Goal: Use online tool/utility: Utilize a website feature to perform a specific function

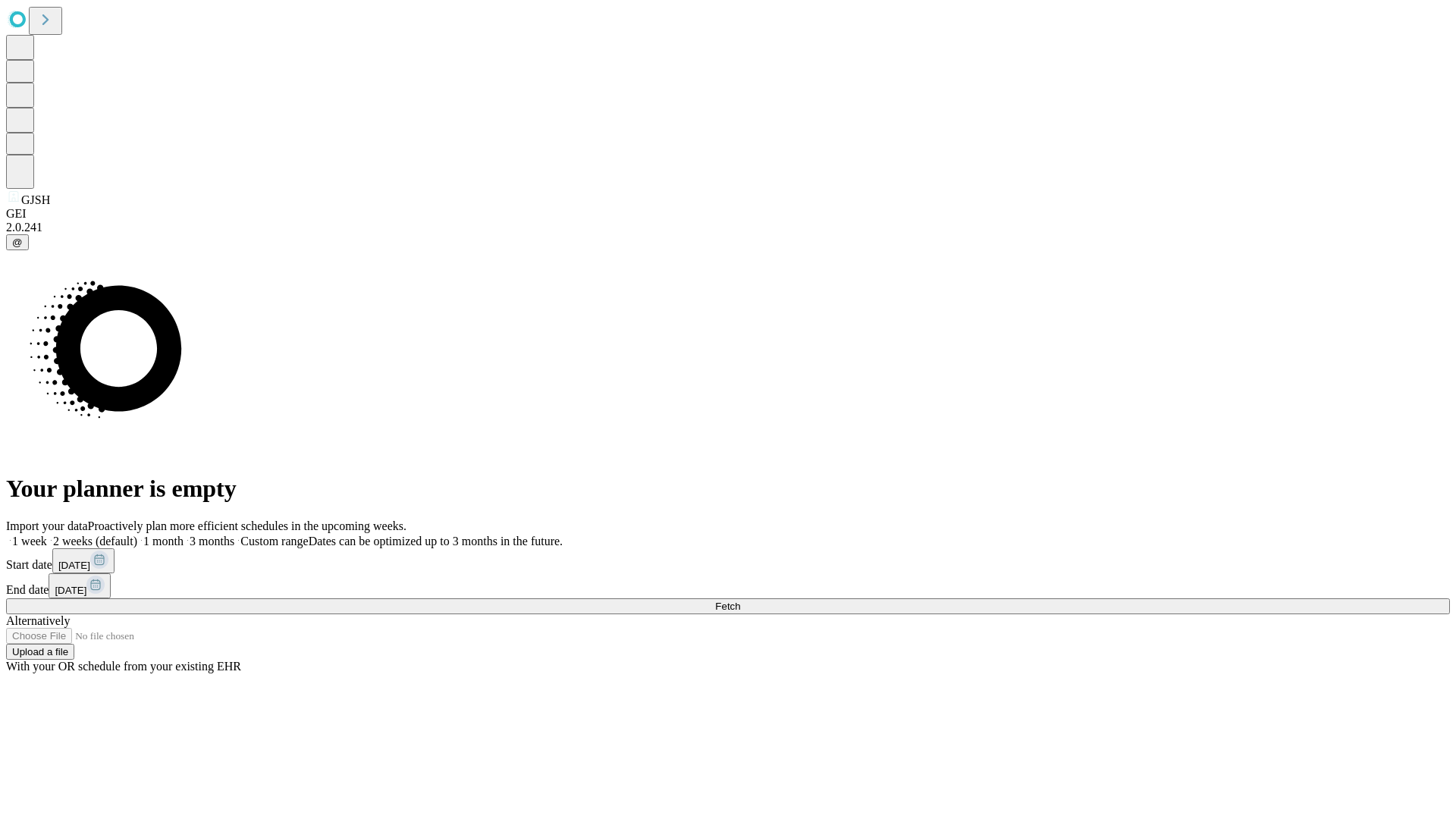
click at [740, 601] on span "Fetch" at bounding box center [728, 607] width 25 height 11
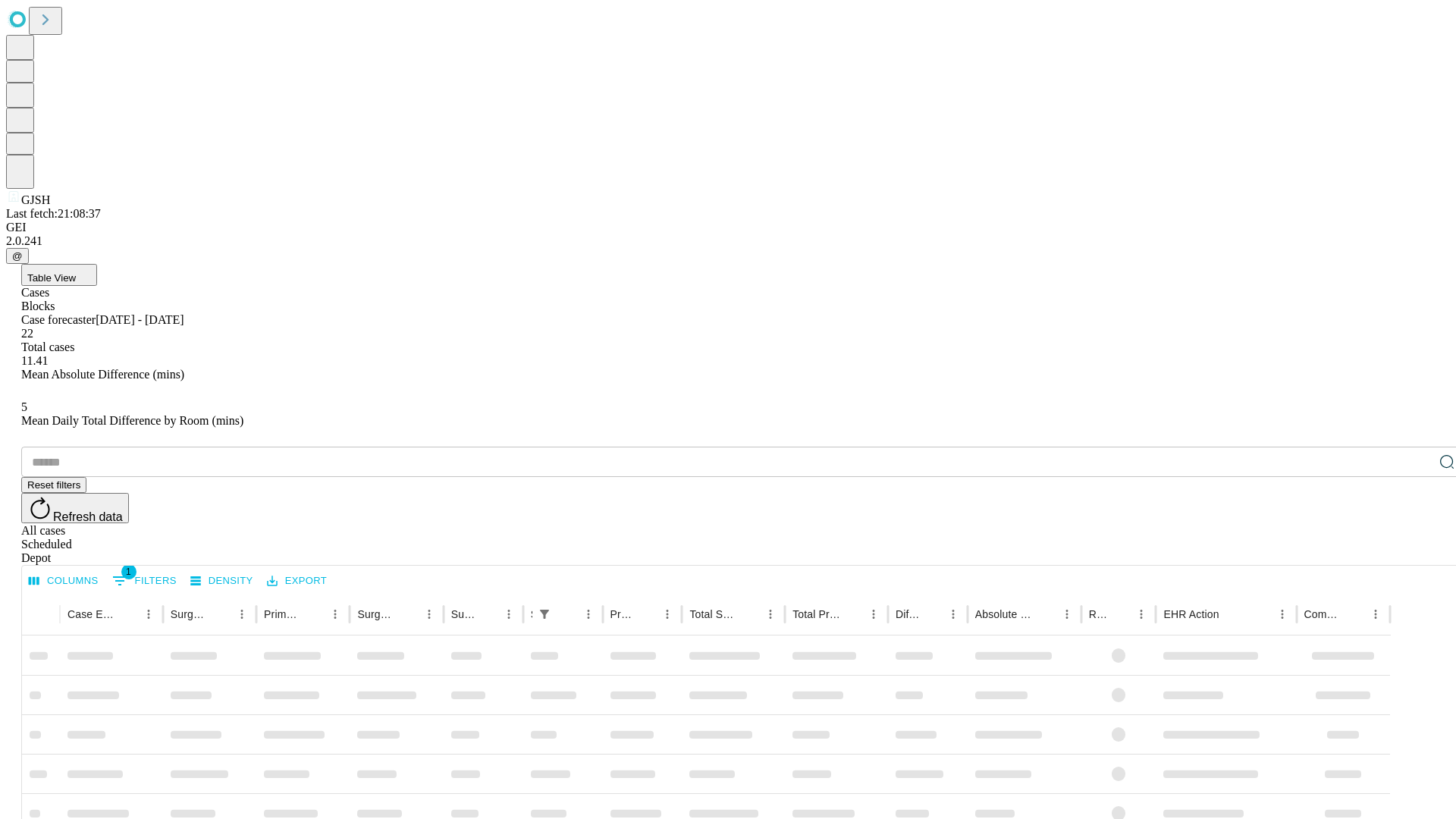
click at [76, 272] on span "Table View" at bounding box center [52, 277] width 49 height 11
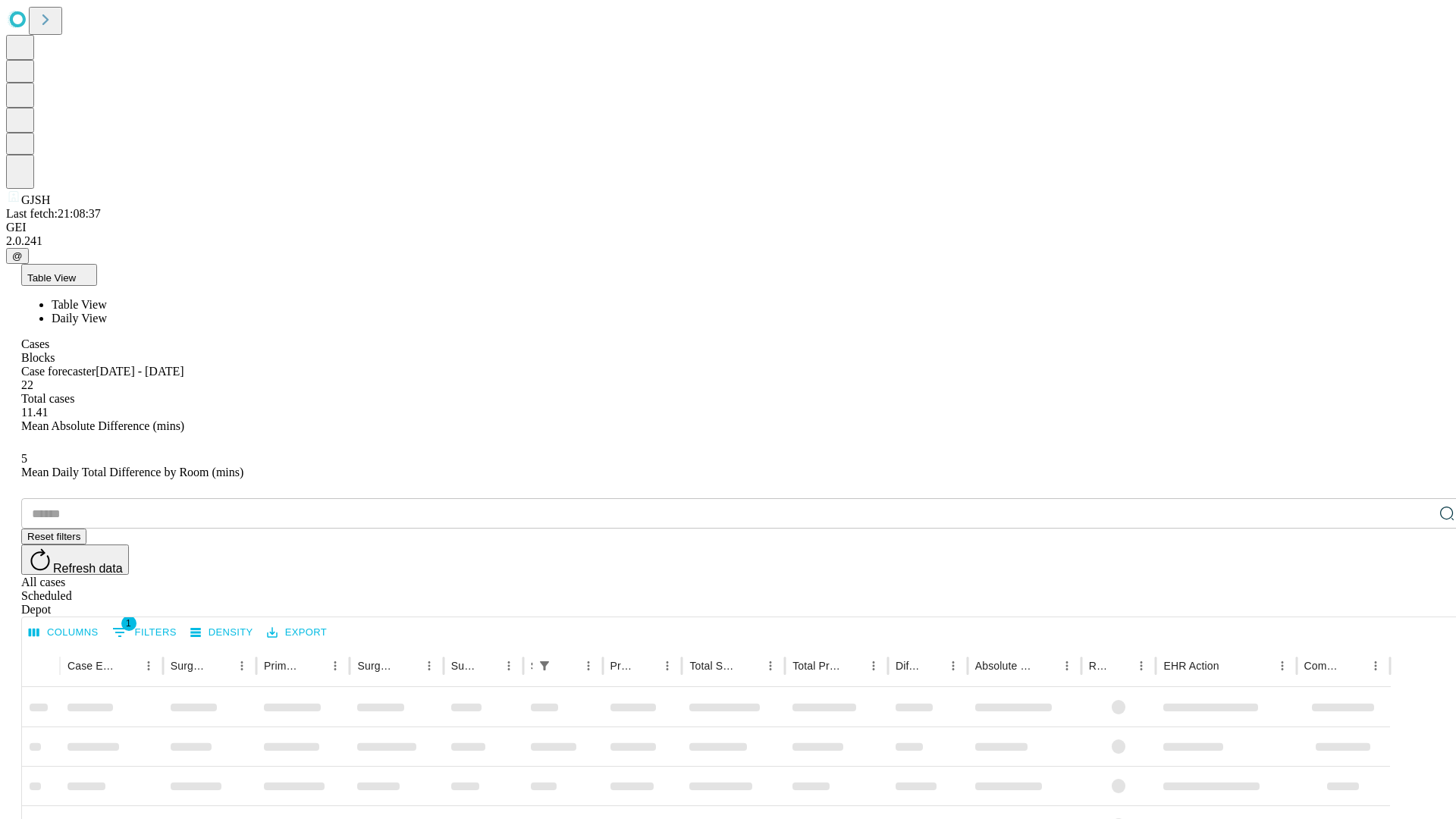
click at [107, 312] on span "Daily View" at bounding box center [79, 318] width 56 height 12
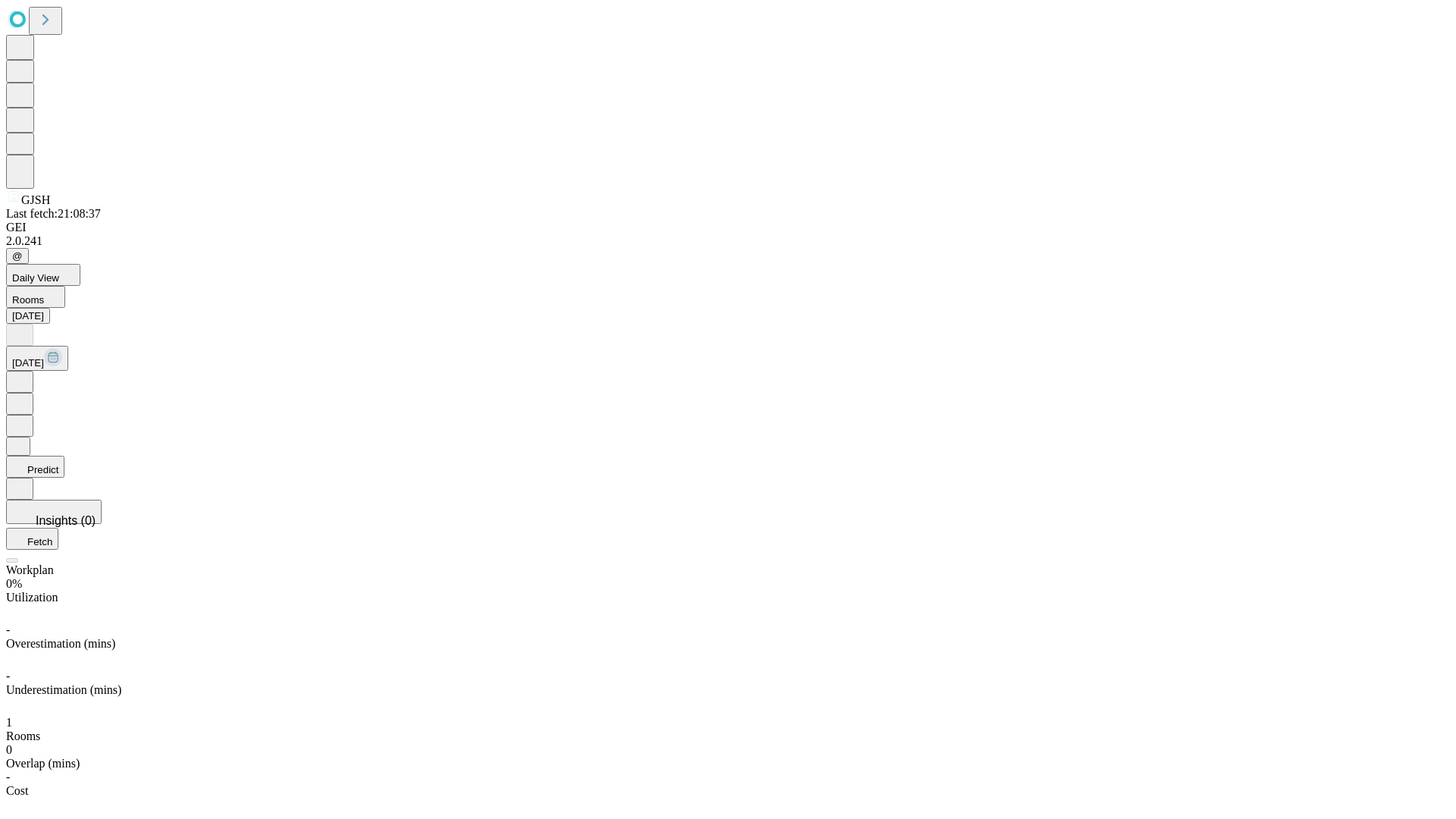
click at [64, 455] on button "Predict" at bounding box center [34, 466] width 58 height 22
